Goal: Task Accomplishment & Management: Manage account settings

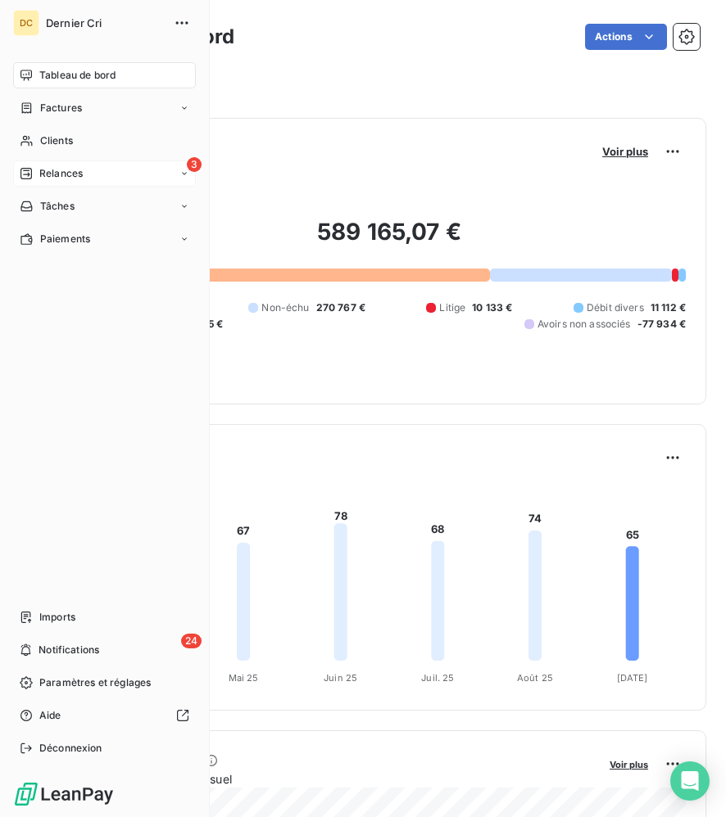
click at [41, 176] on span "Relances" at bounding box center [60, 173] width 43 height 15
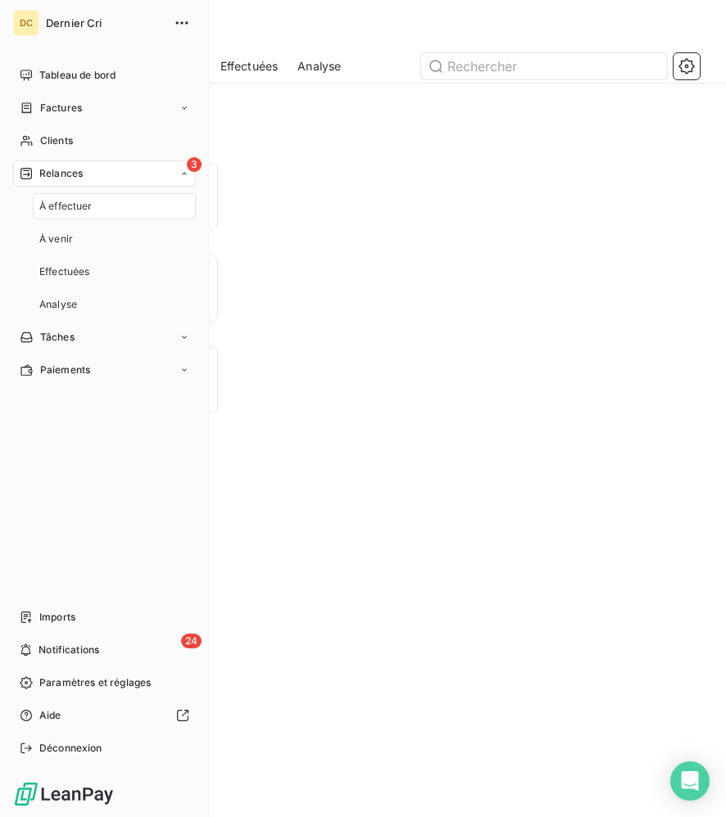
scroll to position [657, 140]
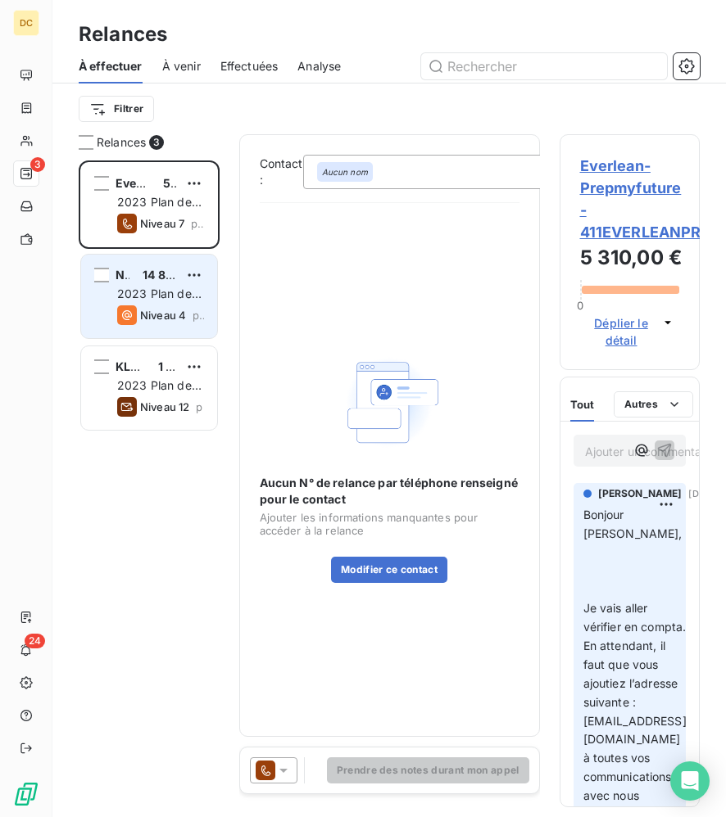
click at [165, 289] on span "2023 Plan de relance" at bounding box center [159, 302] width 84 height 30
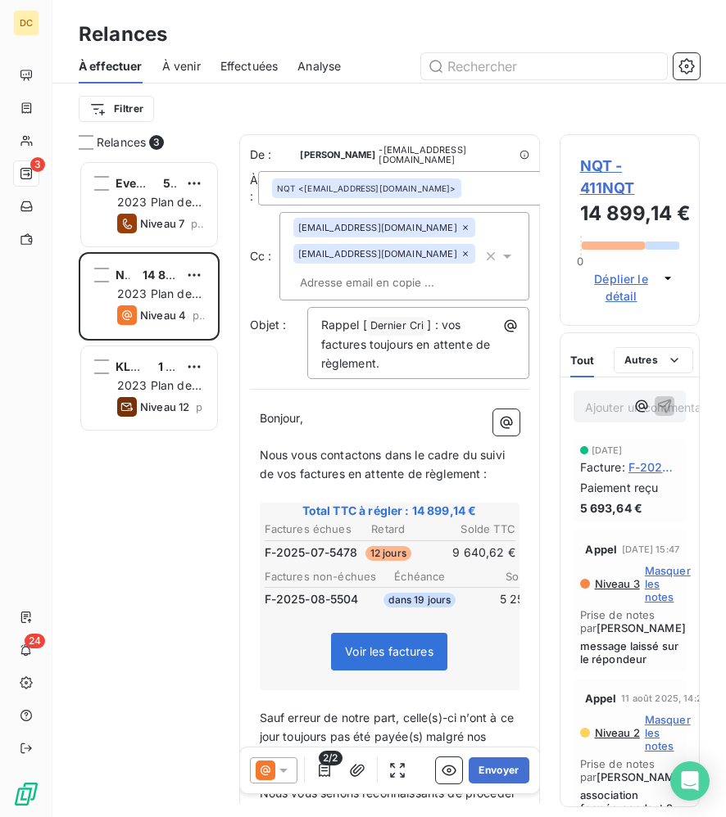
click at [447, 252] on div "[EMAIL_ADDRESS][DOMAIN_NAME]" at bounding box center [384, 254] width 182 height 20
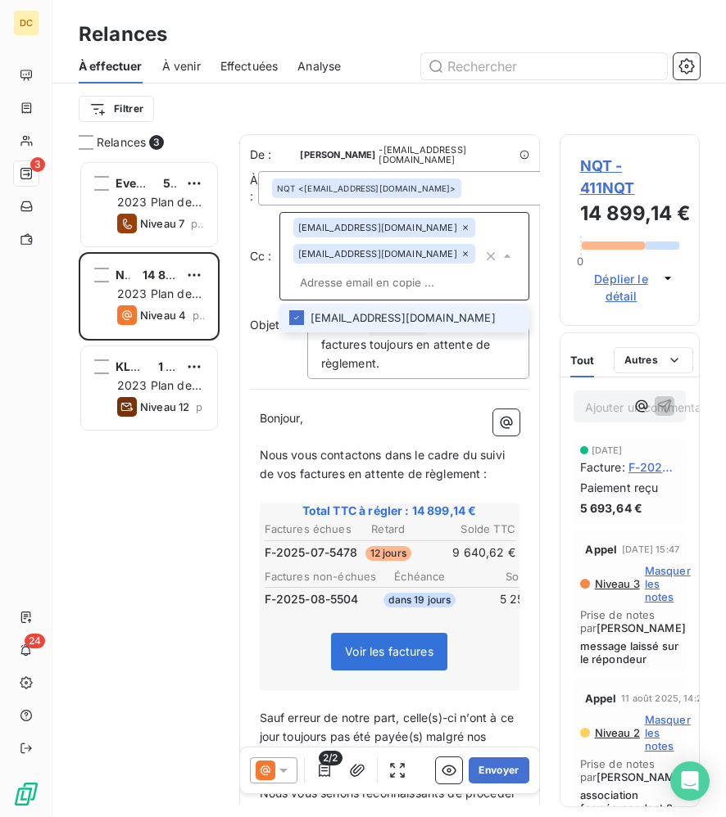
click at [460, 249] on icon at bounding box center [465, 254] width 10 height 10
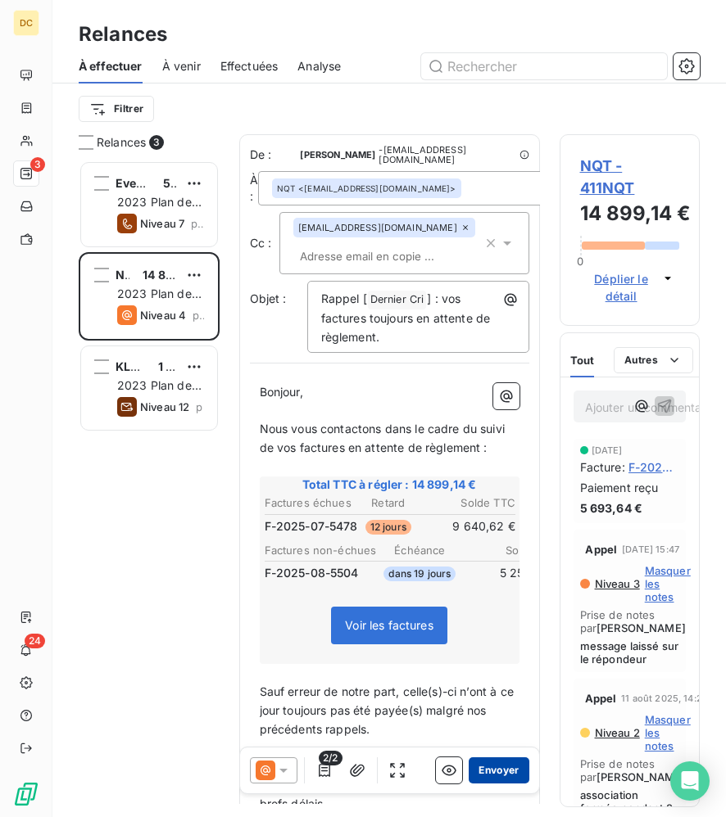
click at [498, 775] on button "Envoyer" at bounding box center [499, 771] width 60 height 26
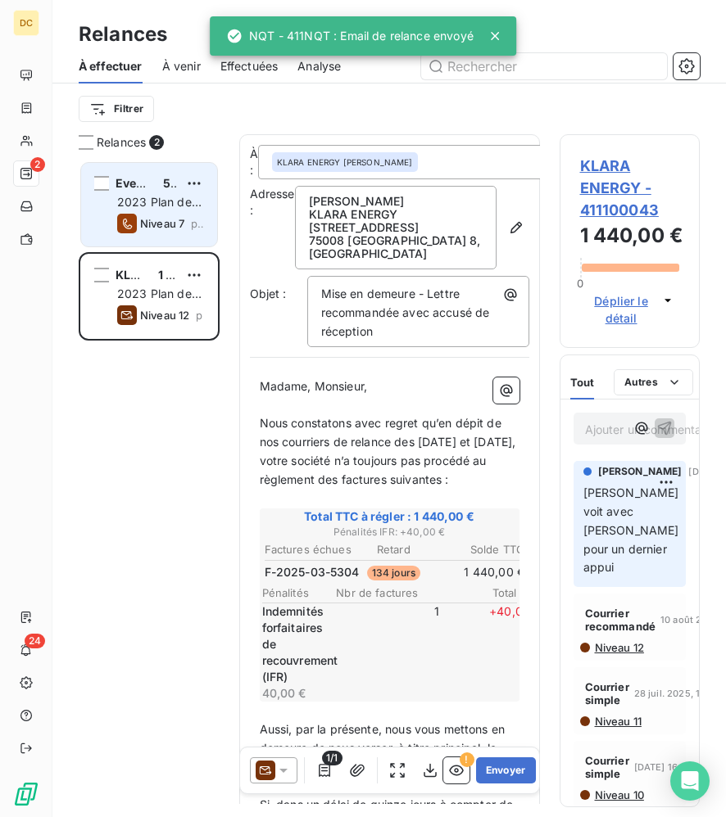
click at [147, 214] on div "Niveau 7" at bounding box center [150, 224] width 67 height 20
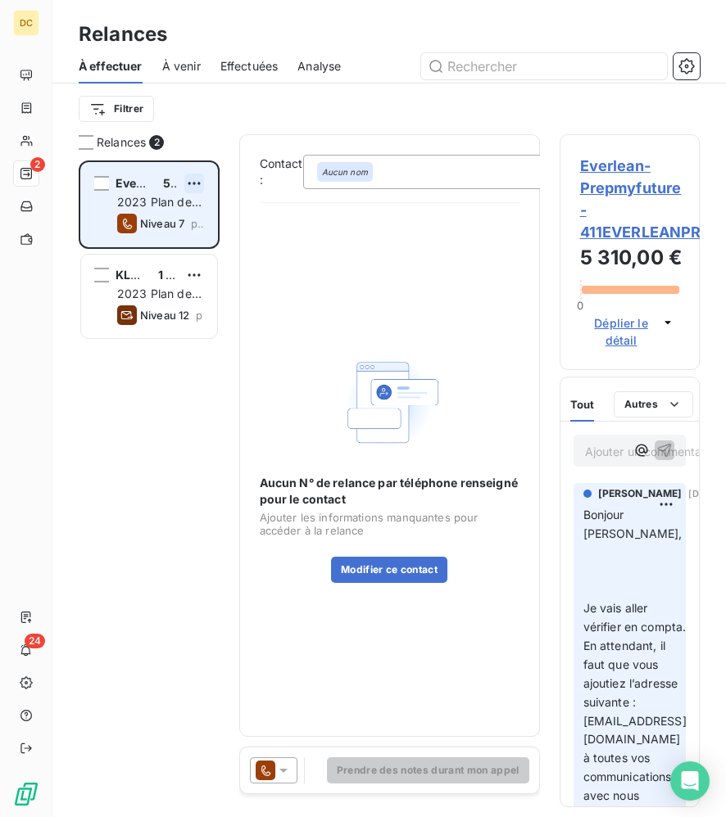
click at [197, 180] on html "DC 2 24 Relances À effectuer À venir Effectuées Analyse Filtrer Relances 2 Ever…" at bounding box center [363, 408] width 726 height 817
click at [162, 214] on div "Replanifier cette action" at bounding box center [123, 216] width 147 height 26
select select "8"
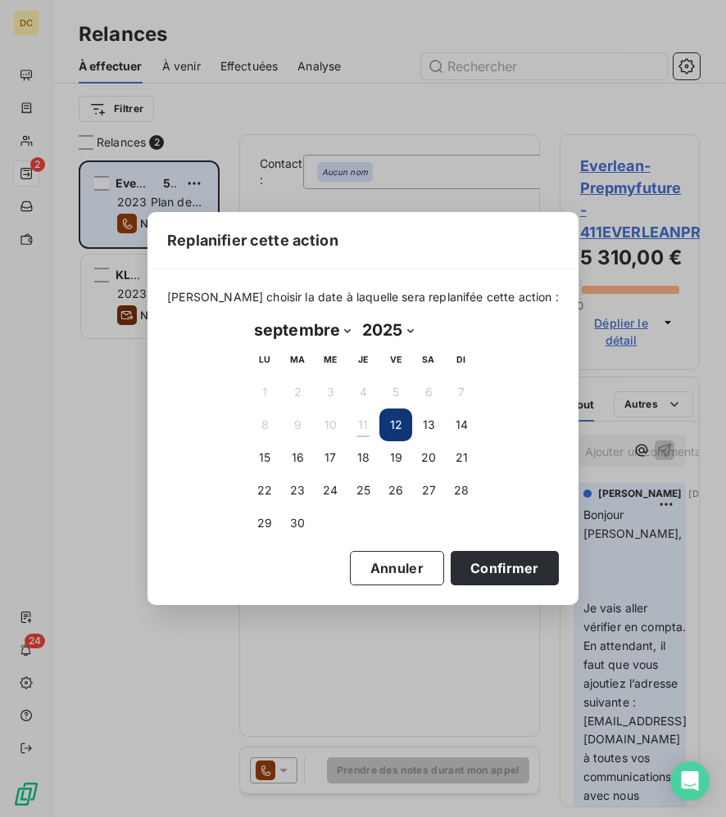
click at [410, 428] on button "12" at bounding box center [395, 425] width 33 height 33
drag, startPoint x: 401, startPoint y: 428, endPoint x: 431, endPoint y: 474, distance: 54.5
click at [401, 428] on button "12" at bounding box center [395, 425] width 33 height 33
click at [485, 578] on button "Confirmer" at bounding box center [505, 568] width 108 height 34
